Goal: Task Accomplishment & Management: Manage account settings

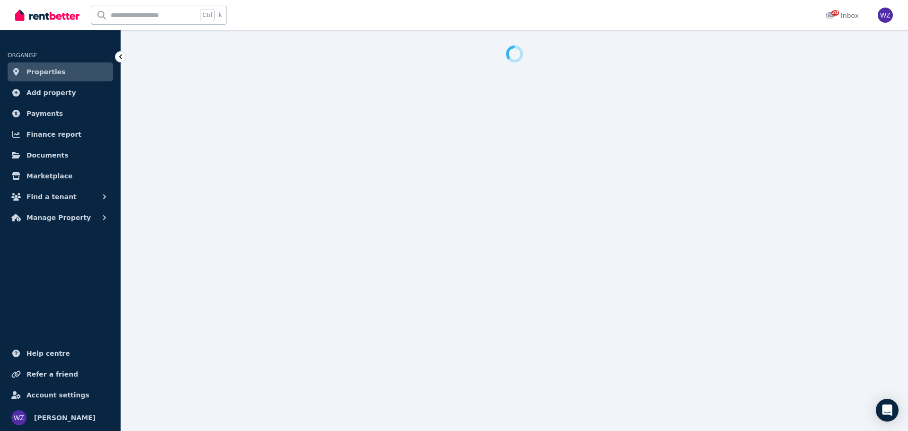
select select "**********"
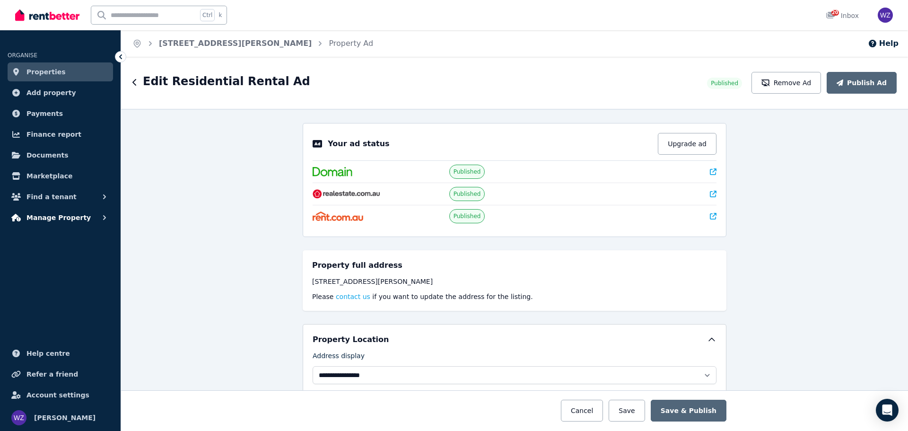
click at [63, 216] on span "Manage Property" at bounding box center [58, 217] width 64 height 11
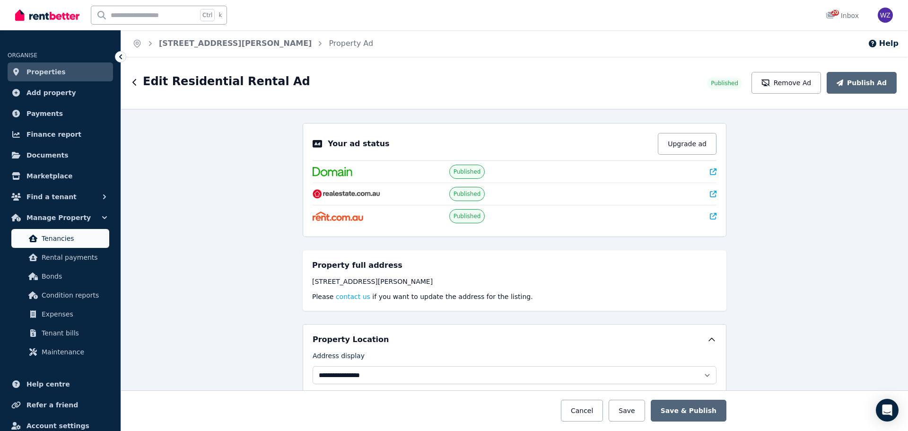
click at [56, 244] on link "Tenancies" at bounding box center [60, 238] width 98 height 19
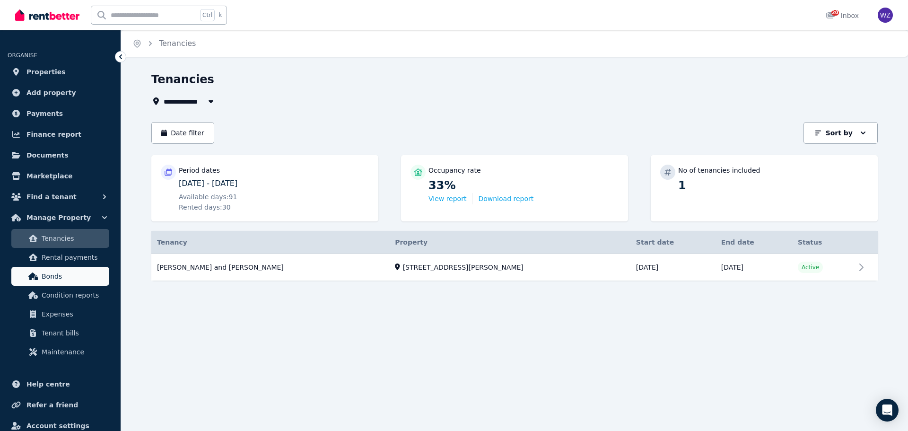
click at [68, 276] on span "Bonds" at bounding box center [74, 275] width 64 height 11
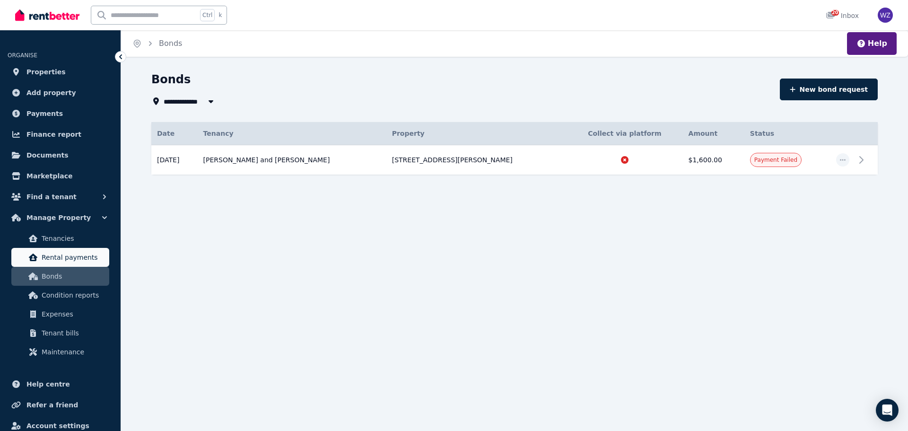
click at [74, 253] on span "Rental payments" at bounding box center [74, 257] width 64 height 11
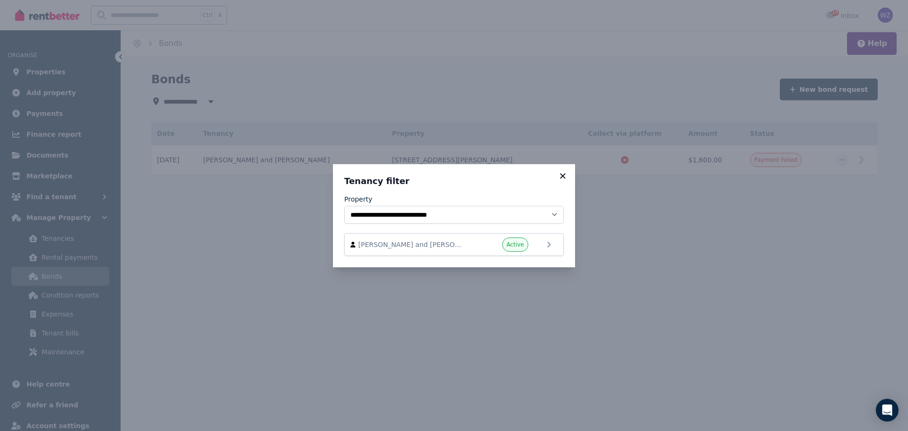
click at [558, 177] on icon at bounding box center [562, 176] width 9 height 9
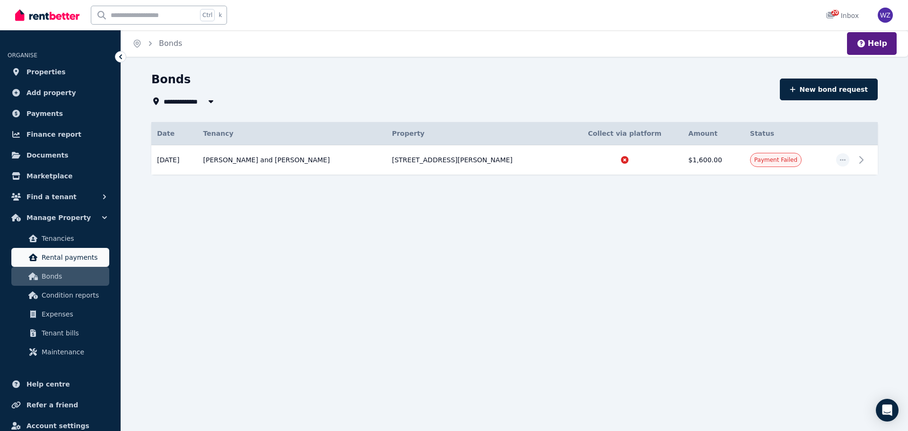
click at [86, 260] on span "Rental payments" at bounding box center [74, 257] width 64 height 11
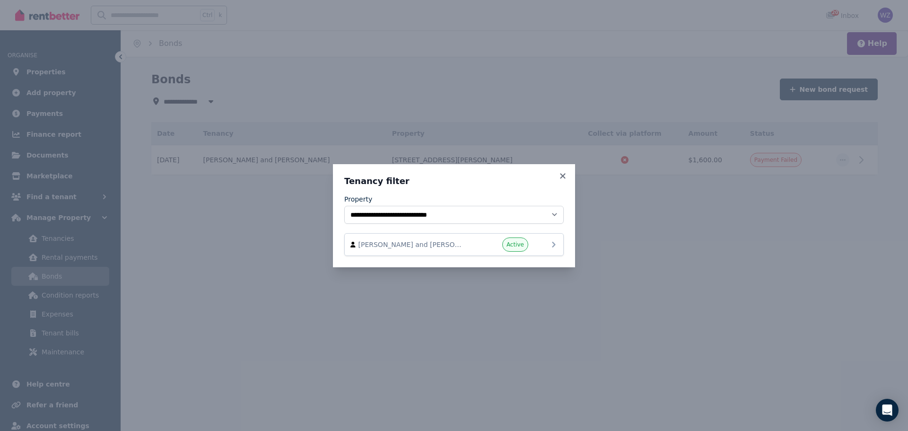
click at [478, 246] on div "Active" at bounding box center [499, 244] width 57 height 14
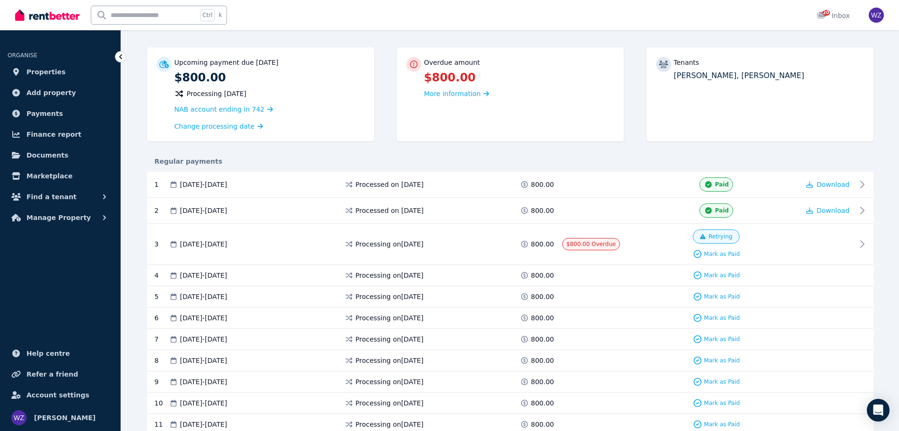
scroll to position [59, 0]
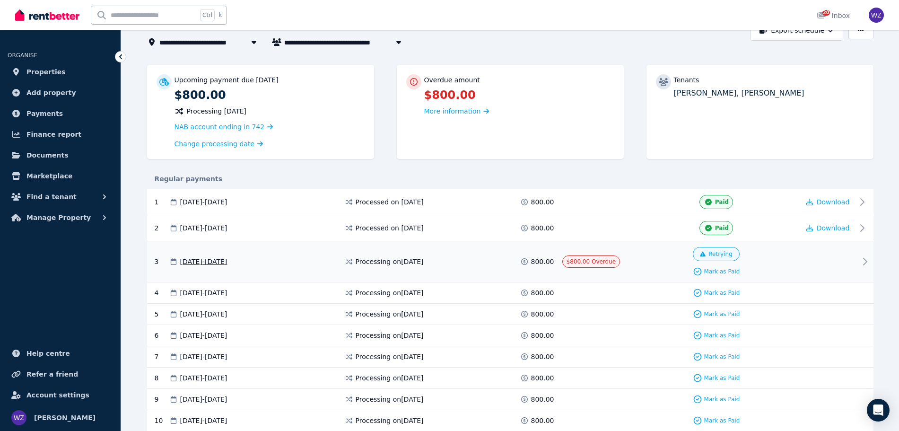
click at [861, 259] on icon at bounding box center [864, 261] width 11 height 11
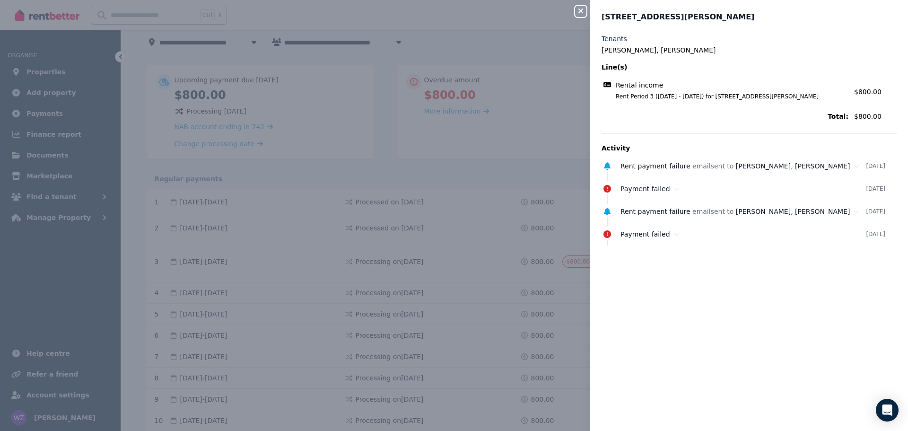
click at [521, 144] on div "Close panel [STREET_ADDRESS][PERSON_NAME] Tenants [PERSON_NAME], [PERSON_NAME] …" at bounding box center [454, 215] width 908 height 431
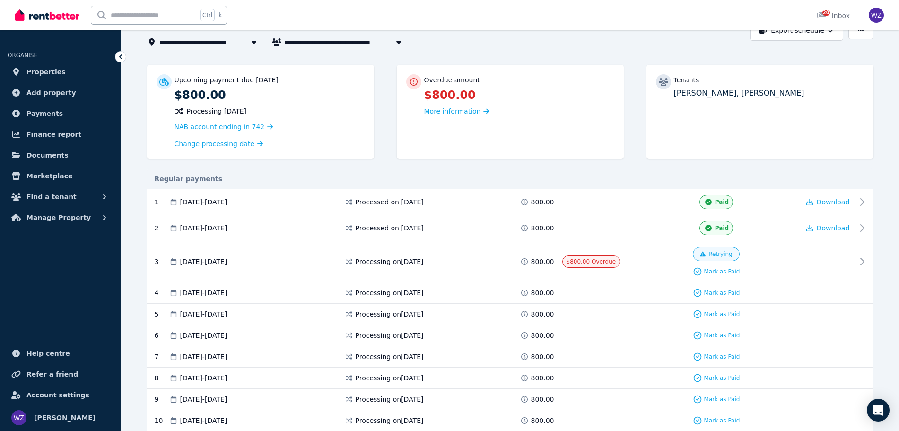
click at [622, 169] on div "Regular payments" at bounding box center [510, 178] width 726 height 21
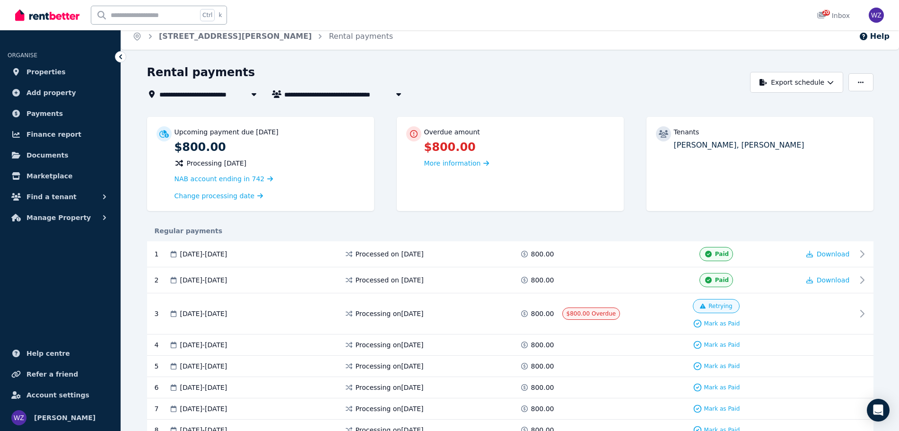
scroll to position [0, 0]
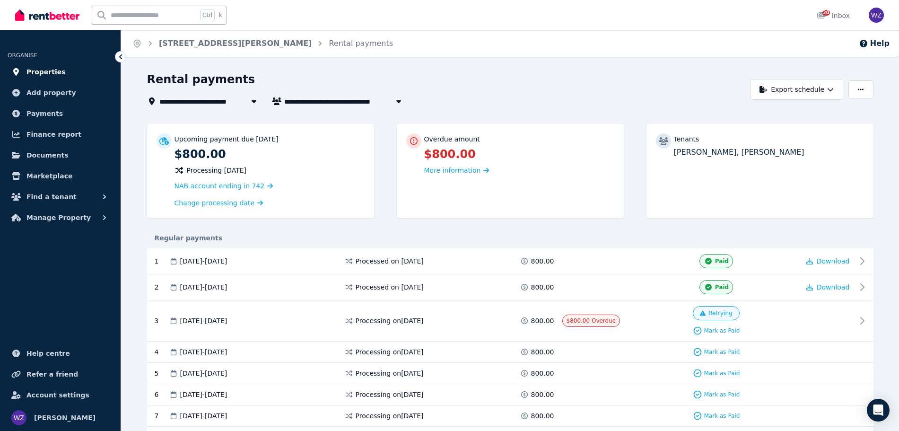
click at [56, 76] on span "Properties" at bounding box center [45, 71] width 39 height 11
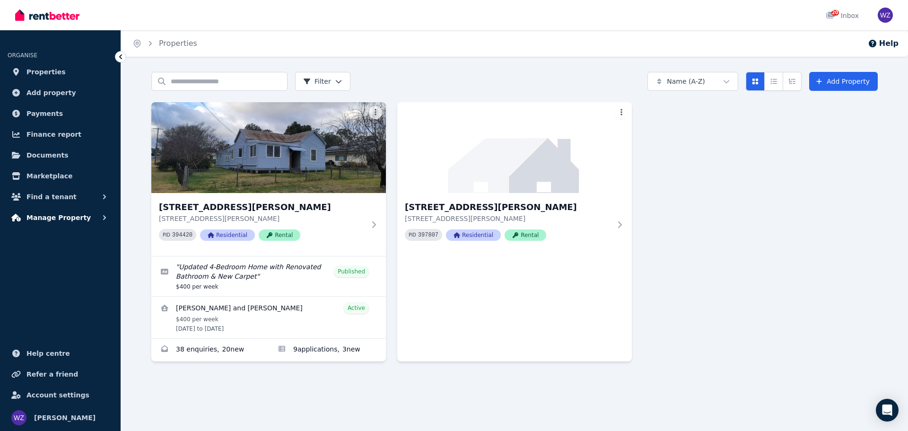
click at [85, 214] on button "Manage Property" at bounding box center [60, 217] width 105 height 19
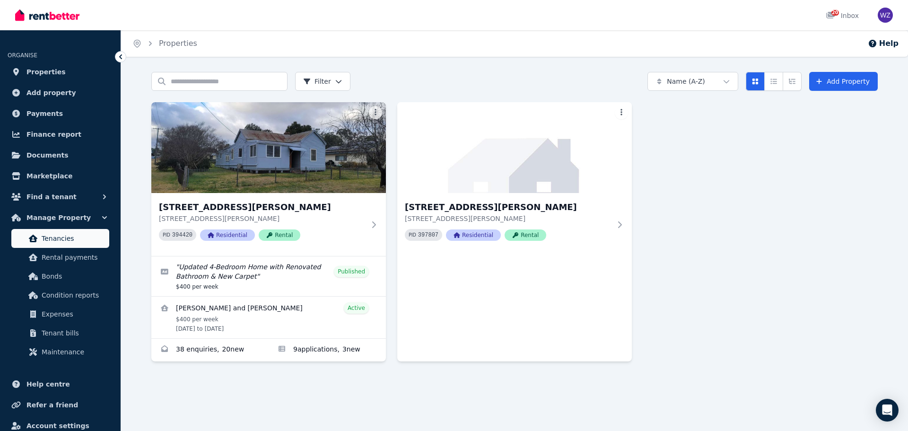
click at [80, 245] on link "Tenancies" at bounding box center [60, 238] width 98 height 19
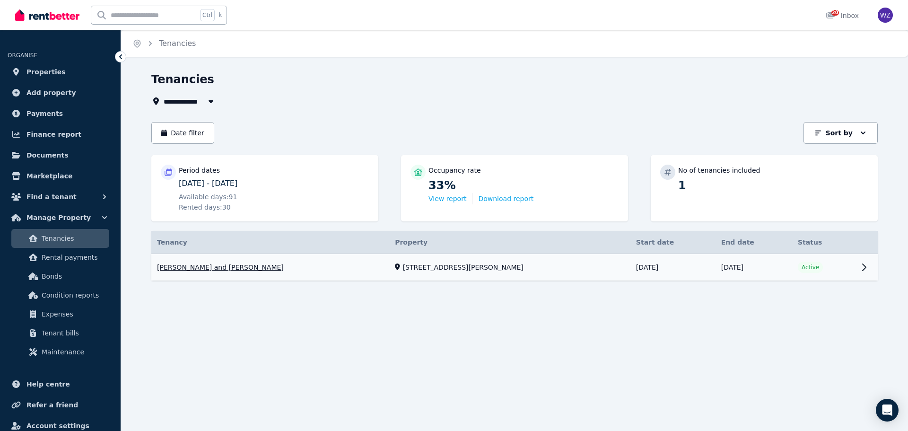
click at [226, 263] on link "View property details" at bounding box center [514, 267] width 726 height 27
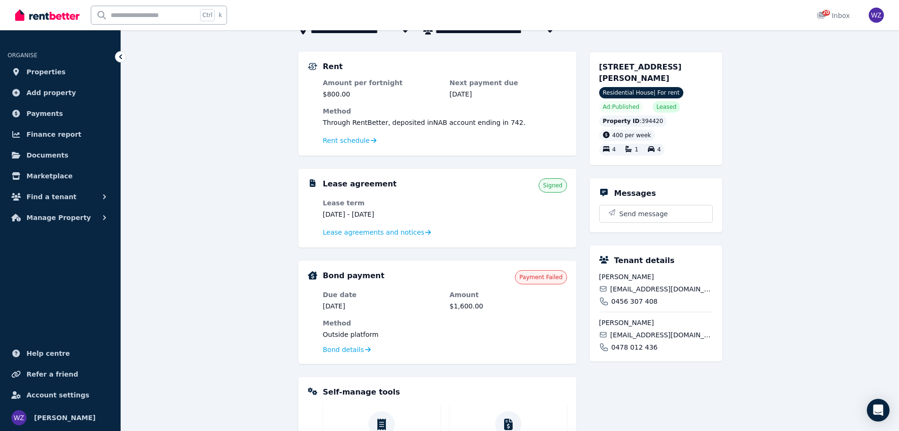
scroll to position [118, 0]
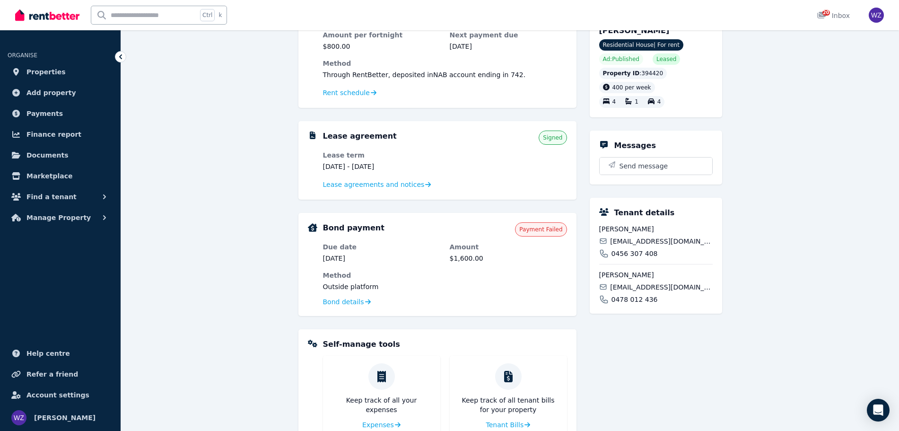
click at [813, 196] on div "**********" at bounding box center [510, 259] width 778 height 610
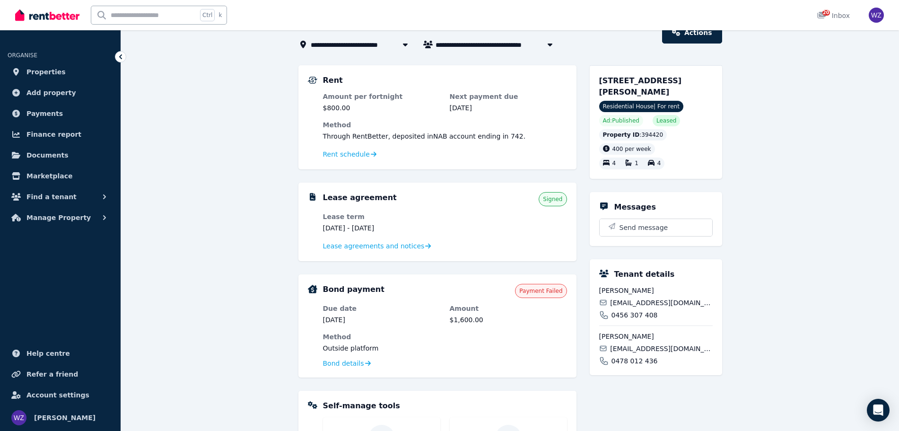
scroll to position [0, 0]
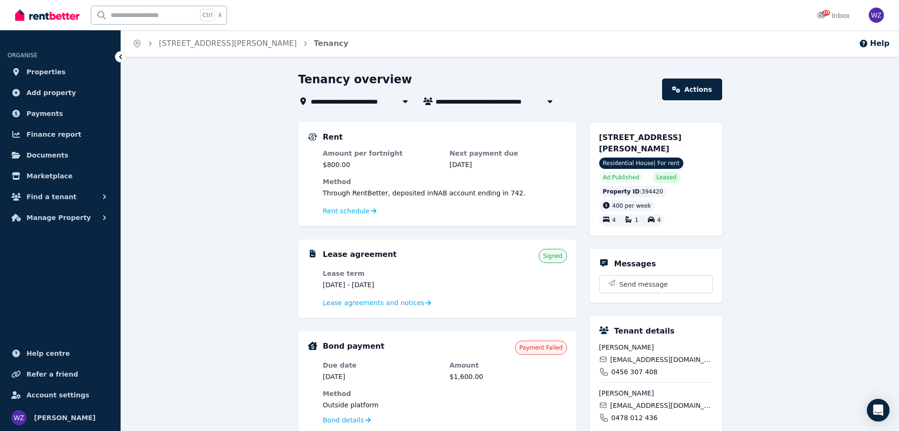
drag, startPoint x: 792, startPoint y: 103, endPoint x: 813, endPoint y: 126, distance: 31.4
click at [792, 105] on div "**********" at bounding box center [510, 377] width 778 height 610
click at [817, 130] on div "**********" at bounding box center [510, 377] width 778 height 610
